Goal: Navigation & Orientation: Find specific page/section

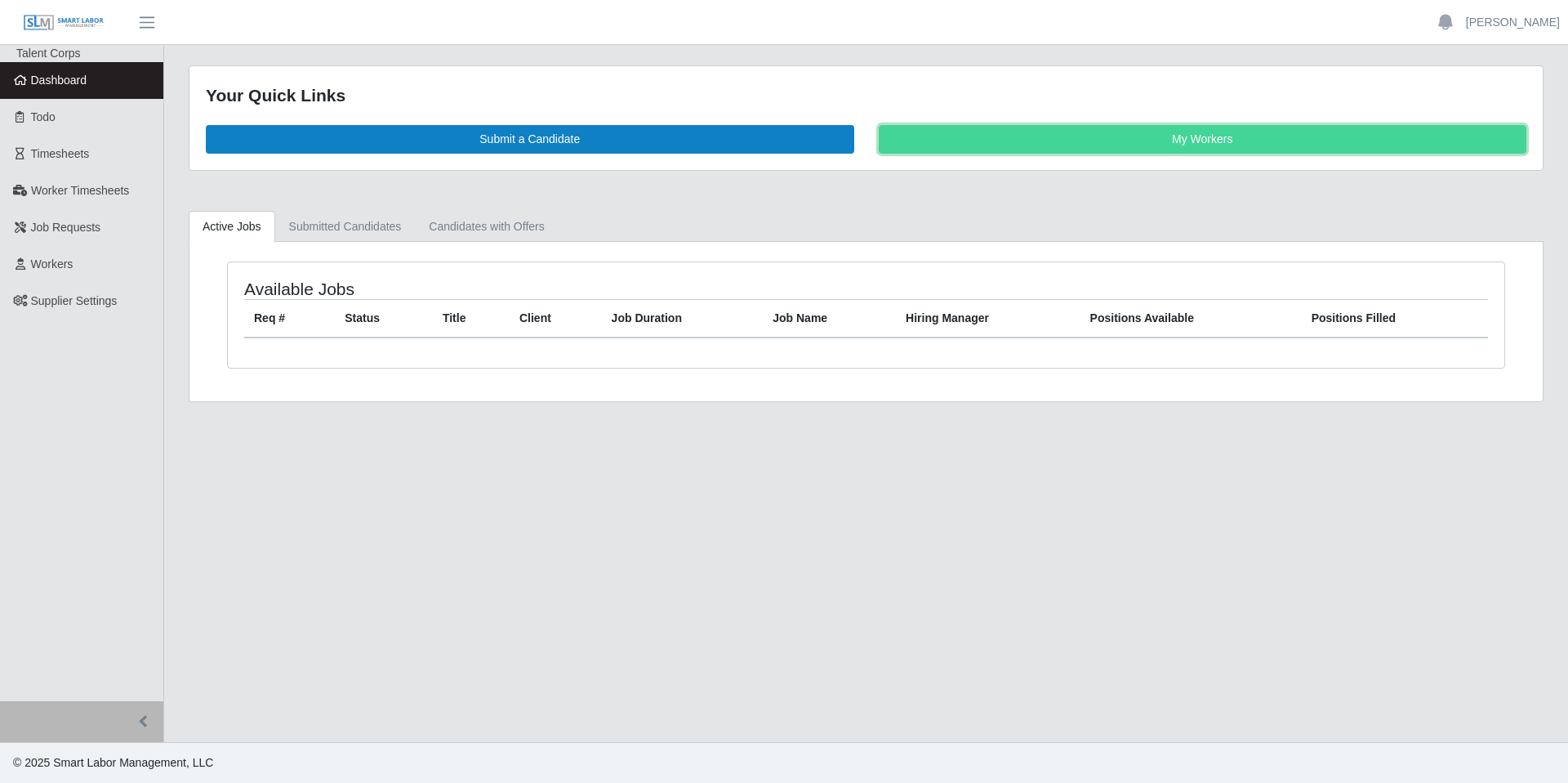
click at [1006, 141] on link "My Workers" at bounding box center [1203, 138] width 649 height 29
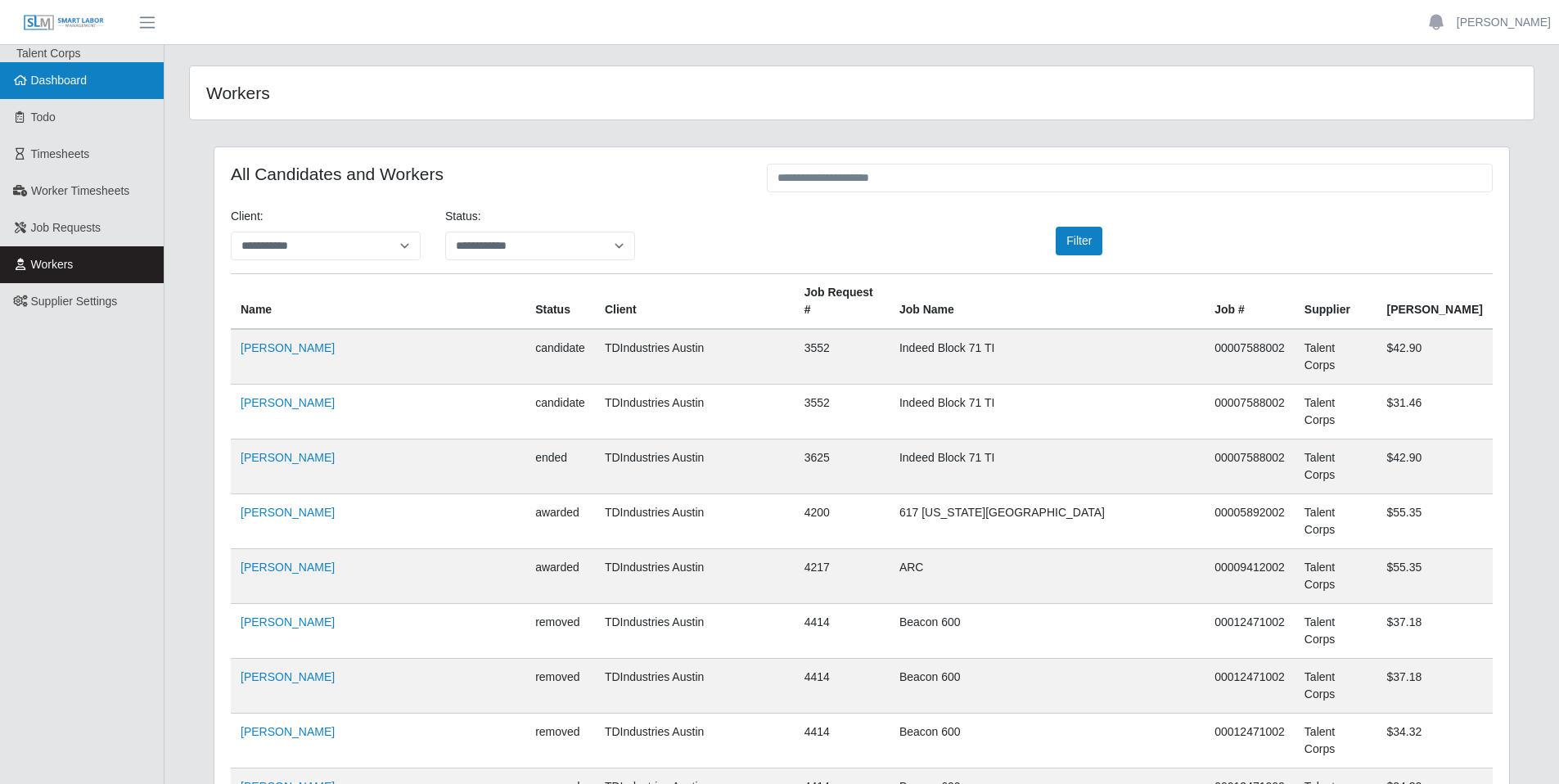
click at [52, 87] on link "Dashboard" at bounding box center [81, 81] width 164 height 36
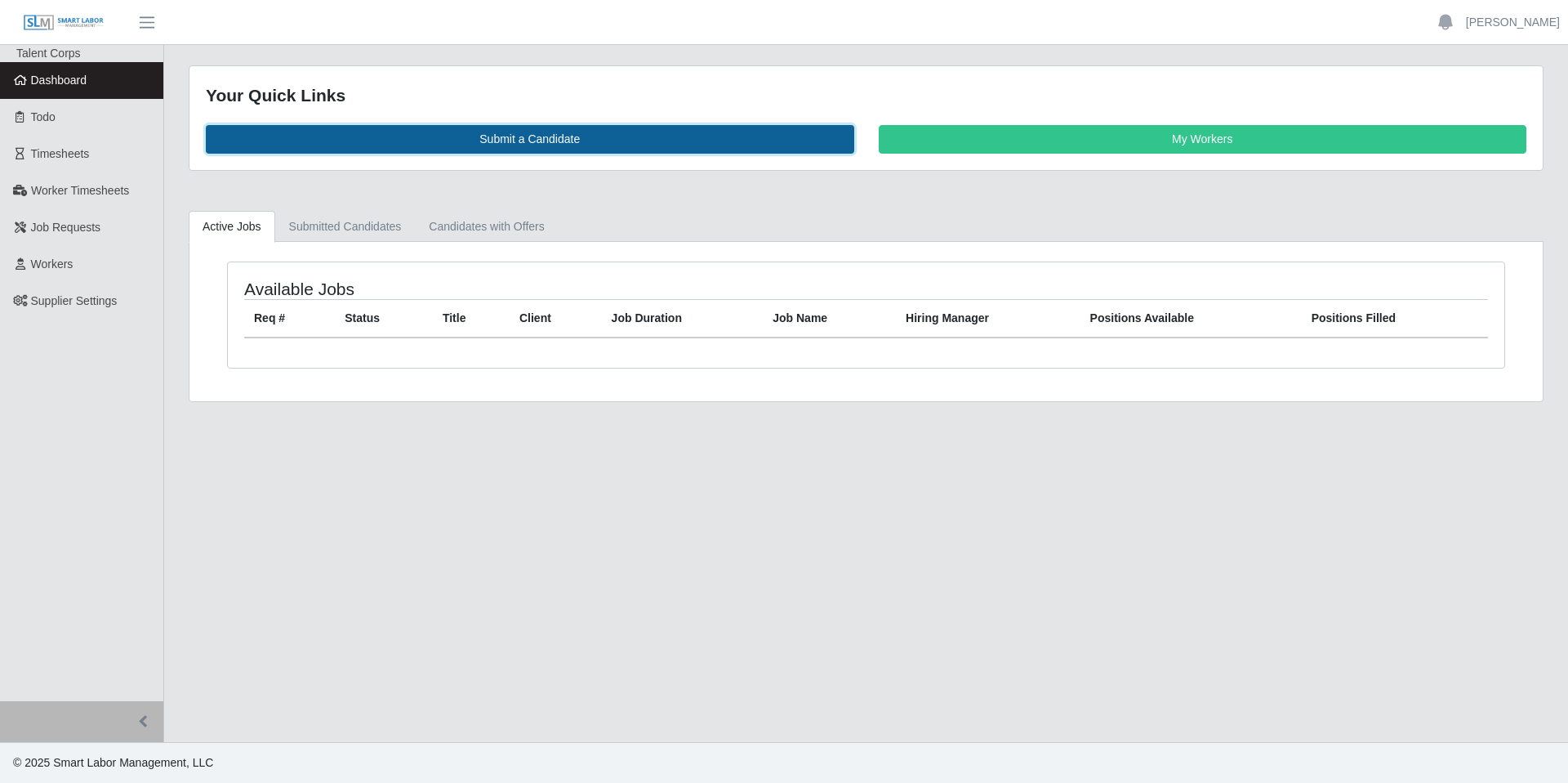
click at [629, 132] on link "Submit a Candidate" at bounding box center [530, 138] width 649 height 29
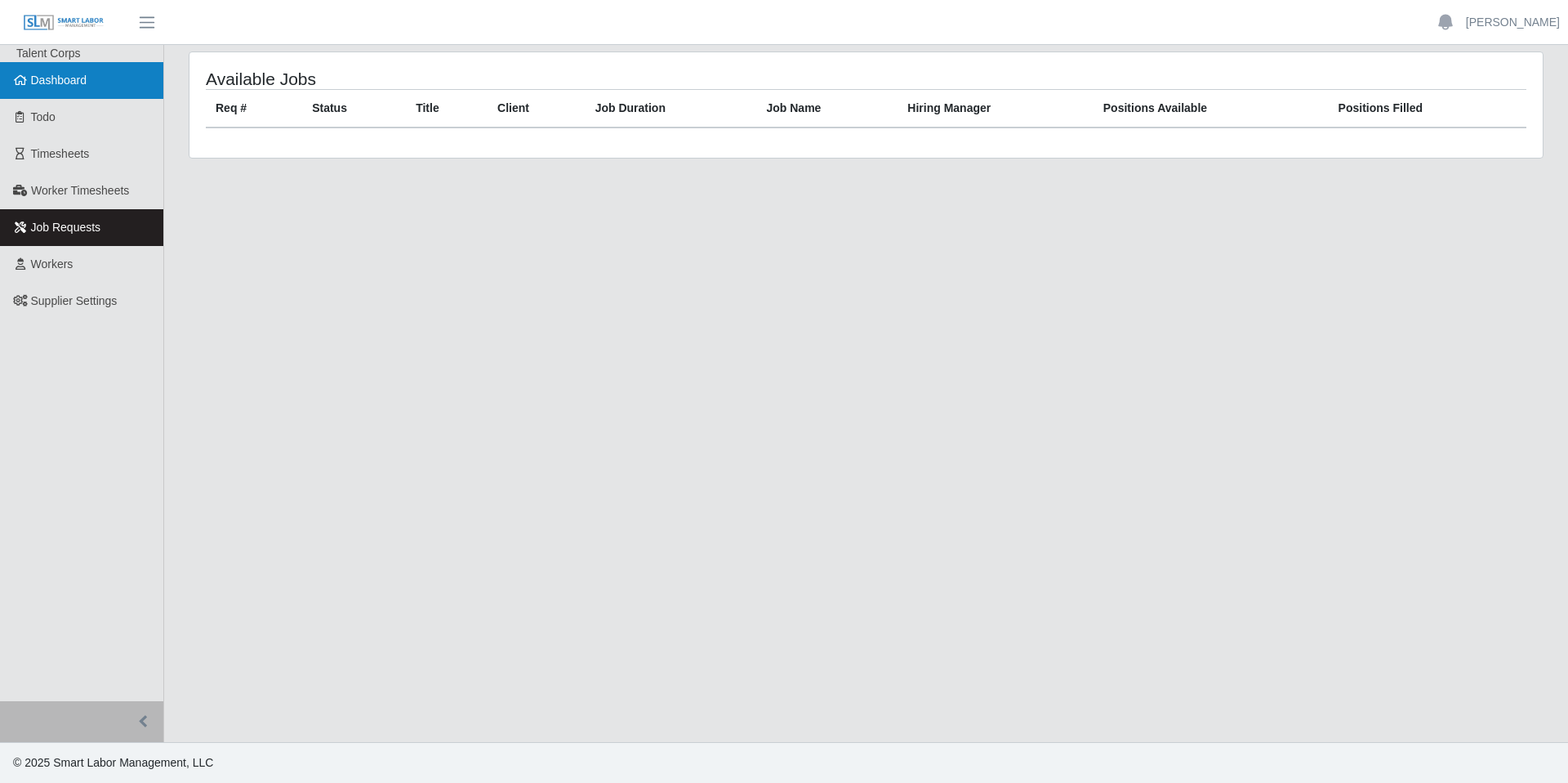
click at [44, 87] on span "Dashboard" at bounding box center [59, 80] width 56 height 13
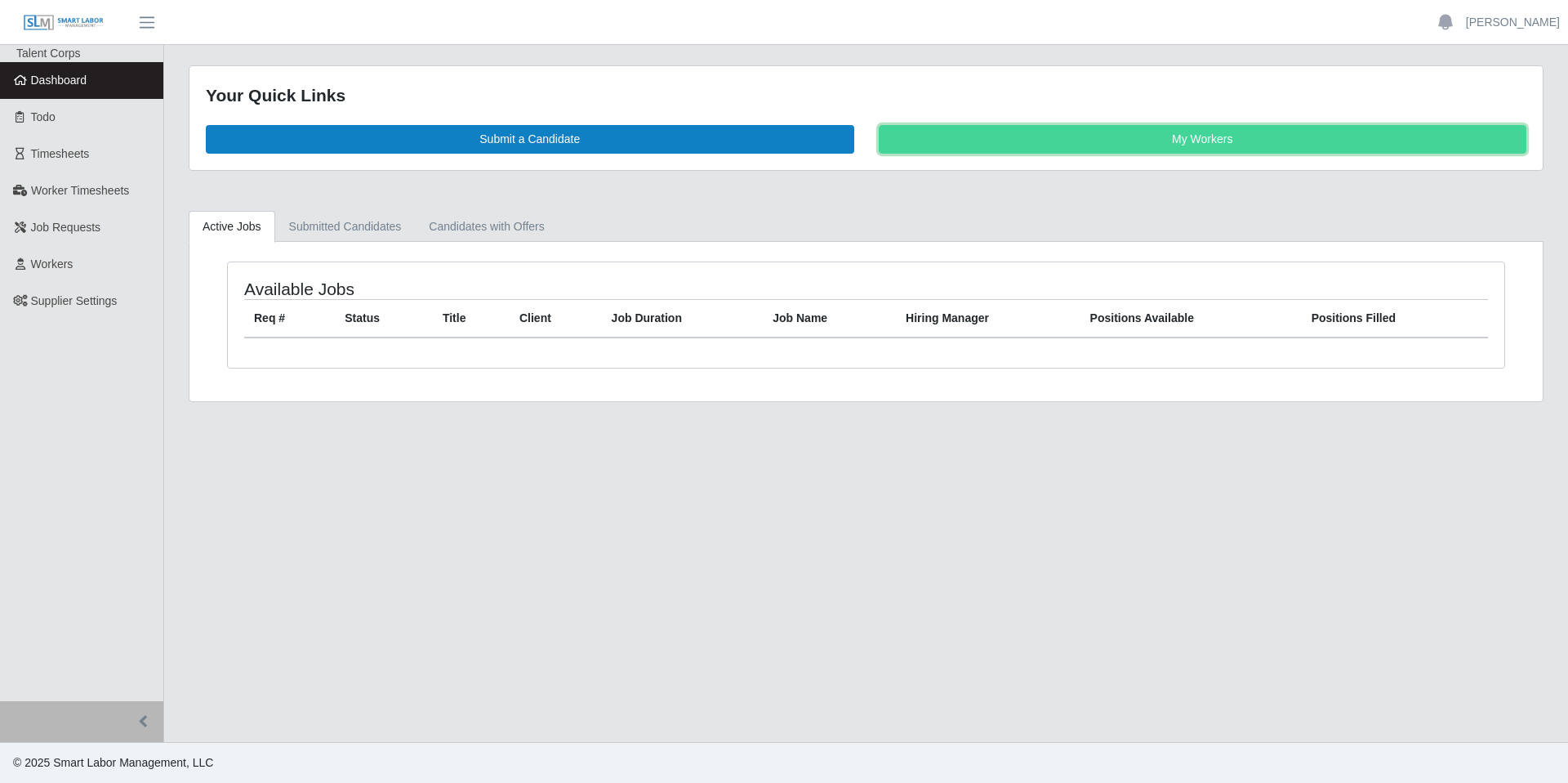
click at [1082, 132] on link "My Workers" at bounding box center [1203, 138] width 649 height 29
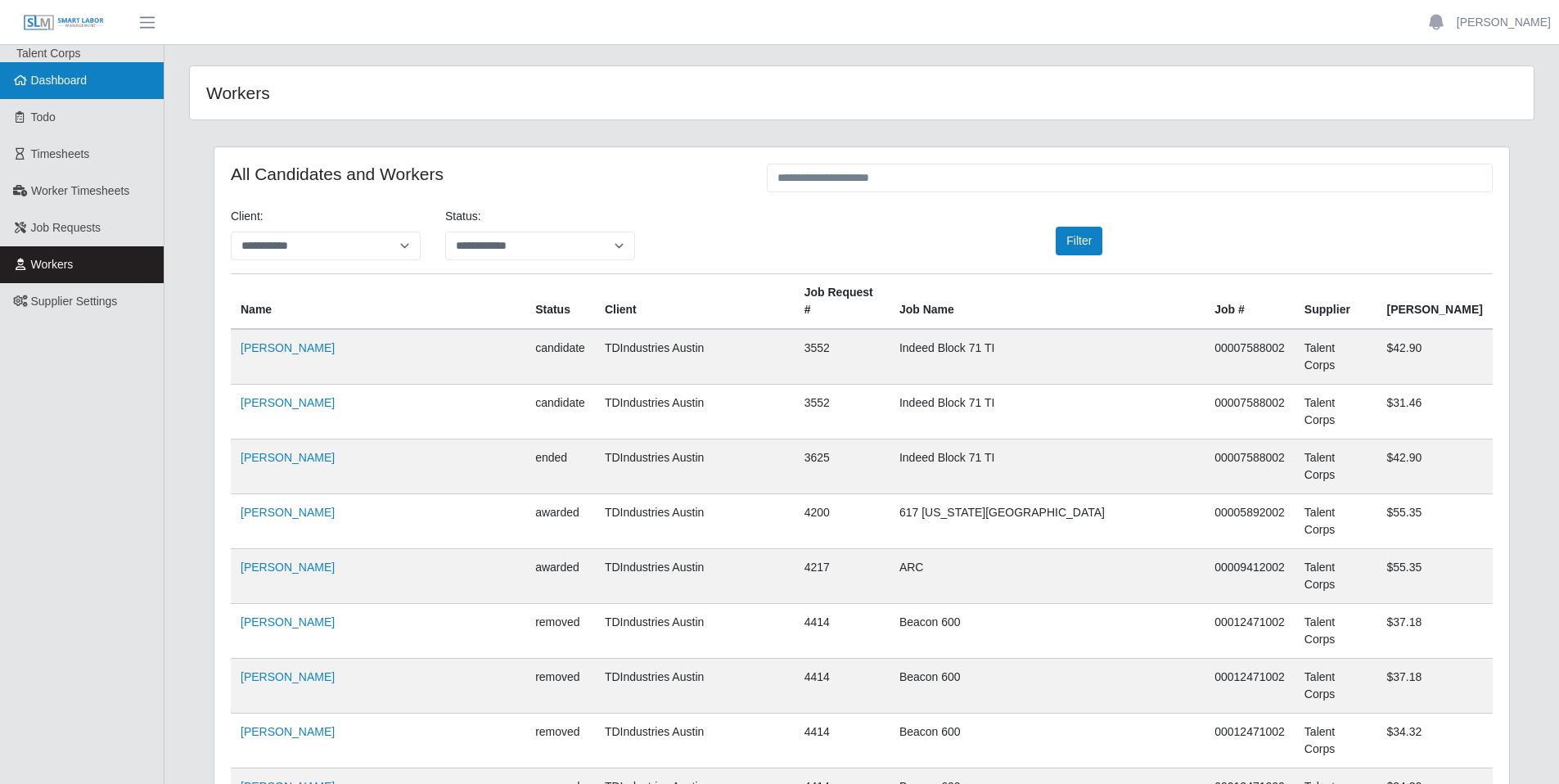
click at [64, 84] on span "Dashboard" at bounding box center [59, 80] width 56 height 13
